Goal: Navigation & Orientation: Find specific page/section

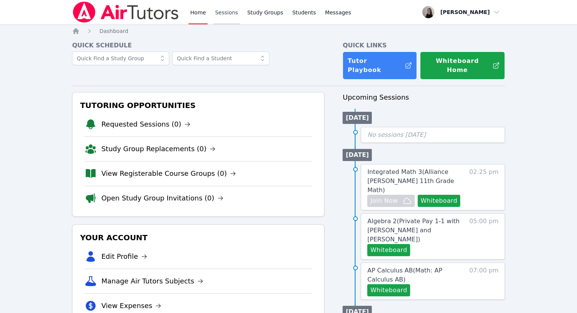
click at [220, 8] on link "Sessions" at bounding box center [226, 12] width 26 height 24
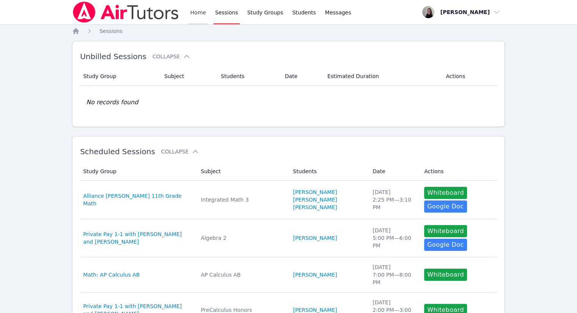
click at [205, 13] on link "Home" at bounding box center [197, 12] width 19 height 24
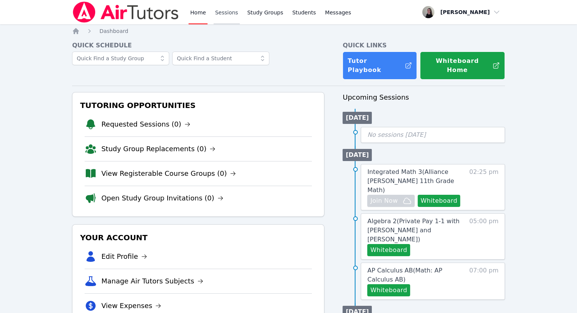
click at [228, 13] on link "Sessions" at bounding box center [226, 12] width 26 height 24
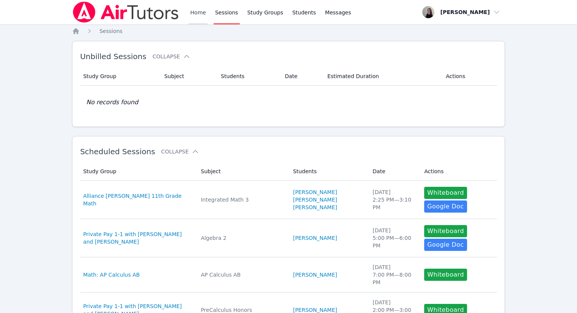
click at [199, 16] on link "Home" at bounding box center [197, 12] width 19 height 24
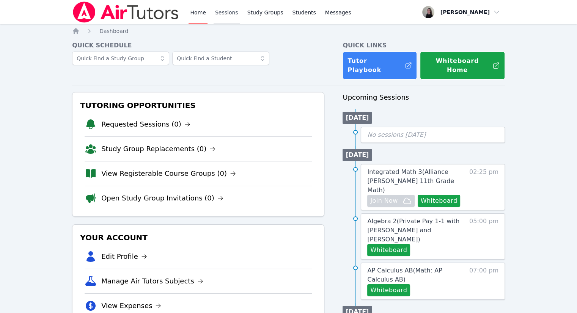
click at [215, 13] on link "Sessions" at bounding box center [226, 12] width 26 height 24
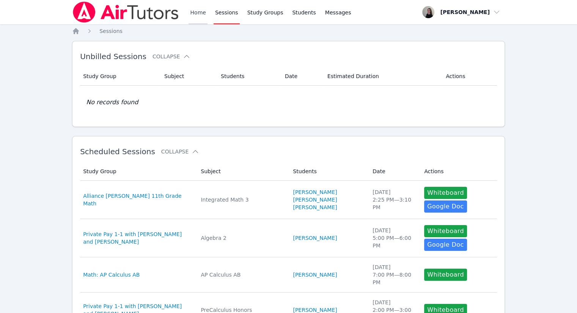
click at [193, 14] on link "Home" at bounding box center [197, 12] width 19 height 24
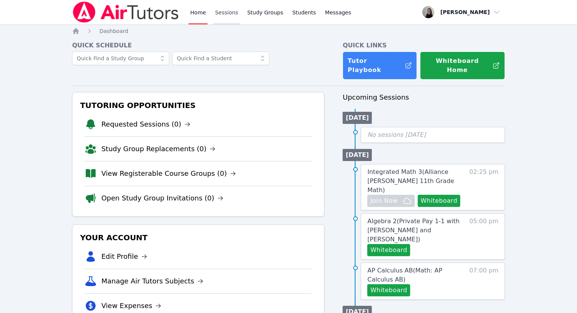
click at [227, 17] on link "Sessions" at bounding box center [226, 12] width 26 height 24
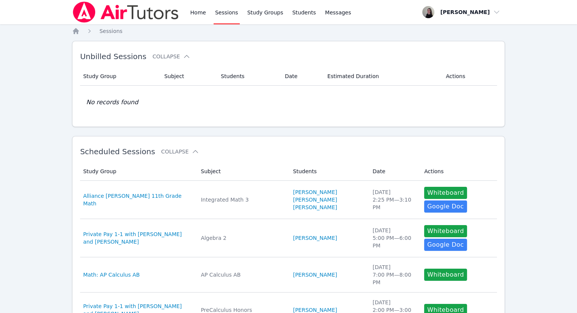
click at [188, 13] on div "Home Sessions Study Groups Students Messages" at bounding box center [212, 12] width 280 height 24
click at [191, 12] on link "Home" at bounding box center [197, 12] width 19 height 24
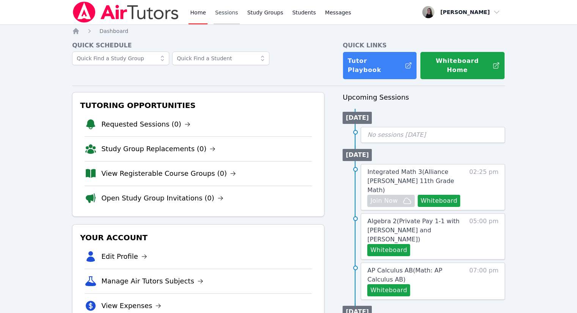
click at [227, 15] on link "Sessions" at bounding box center [226, 12] width 26 height 24
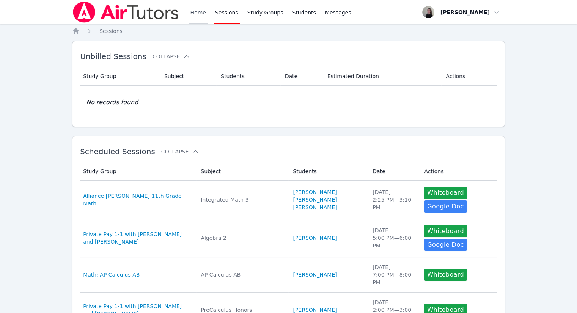
click at [202, 16] on link "Home" at bounding box center [197, 12] width 19 height 24
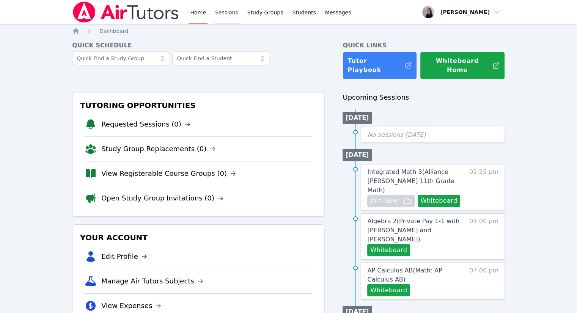
click at [225, 18] on link "Sessions" at bounding box center [226, 12] width 26 height 24
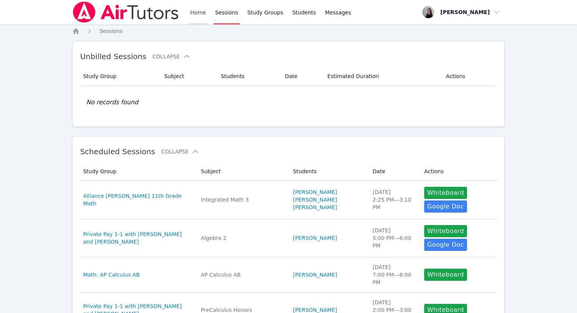
click at [199, 15] on link "Home" at bounding box center [197, 12] width 19 height 24
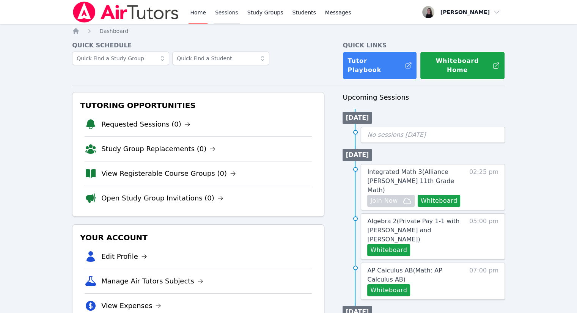
click at [220, 10] on link "Sessions" at bounding box center [226, 12] width 26 height 24
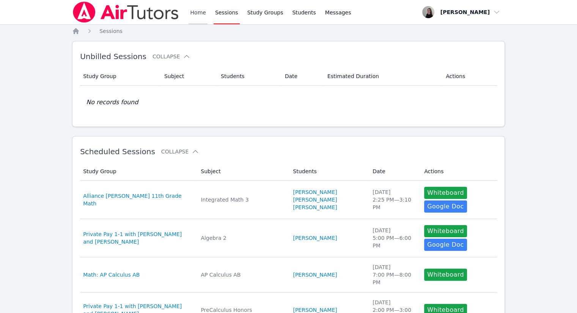
click at [199, 18] on link "Home" at bounding box center [197, 12] width 19 height 24
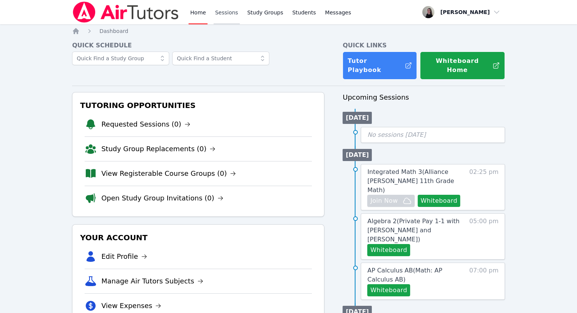
click at [221, 6] on link "Sessions" at bounding box center [226, 12] width 26 height 24
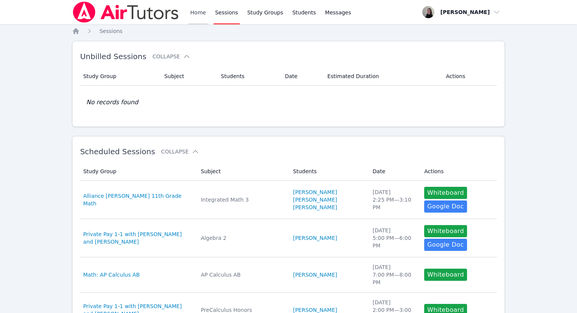
click at [196, 16] on link "Home" at bounding box center [197, 12] width 19 height 24
